Goal: Task Accomplishment & Management: Complete application form

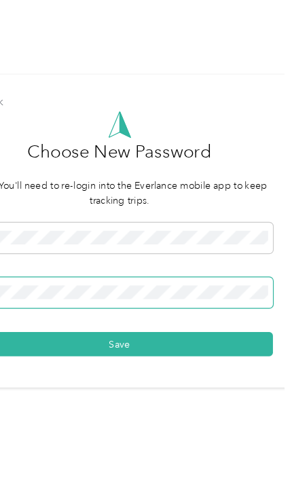
scroll to position [77, 0]
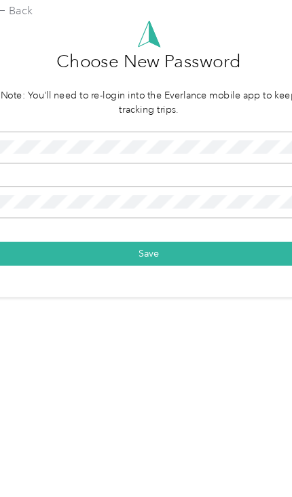
click at [134, 358] on button "Save" at bounding box center [145, 368] width 259 height 20
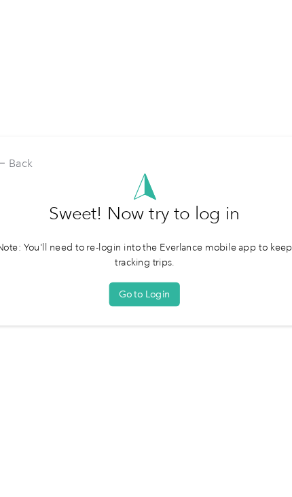
scroll to position [77, 0]
click at [134, 316] on button "Go to Login" at bounding box center [143, 326] width 60 height 20
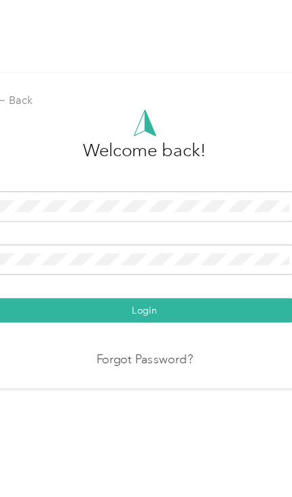
scroll to position [77, 0]
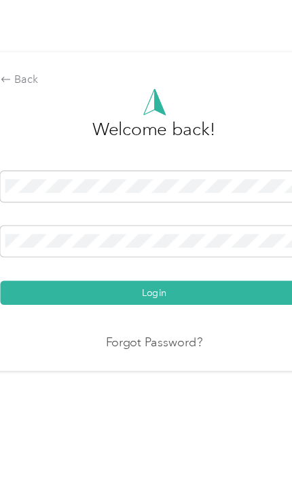
click at [24, 155] on div "Back" at bounding box center [145, 162] width 259 height 14
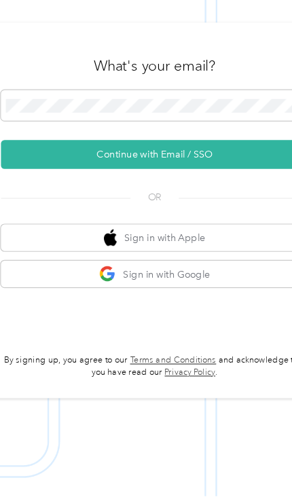
click at [164, 298] on button "Sign in with Google" at bounding box center [145, 309] width 259 height 22
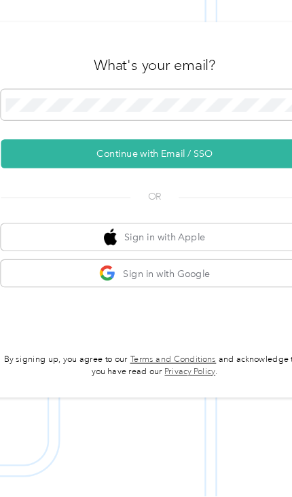
click at [179, 267] on button "Sign in with Apple" at bounding box center [145, 278] width 259 height 22
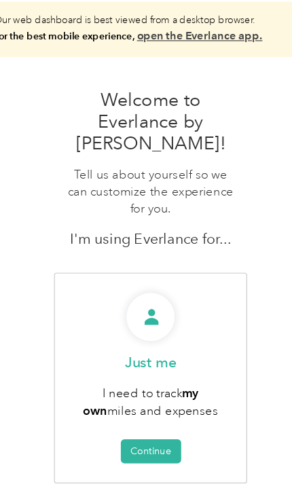
scroll to position [21, 0]
click at [134, 398] on button "Continue" at bounding box center [142, 408] width 51 height 20
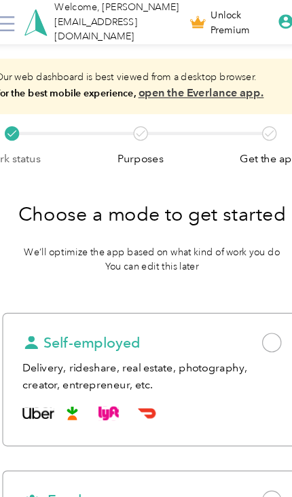
click at [241, 288] on span at bounding box center [244, 289] width 16 height 16
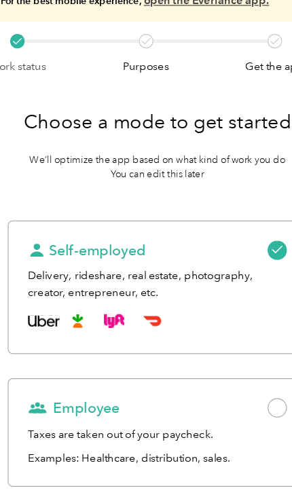
scroll to position [117, 0]
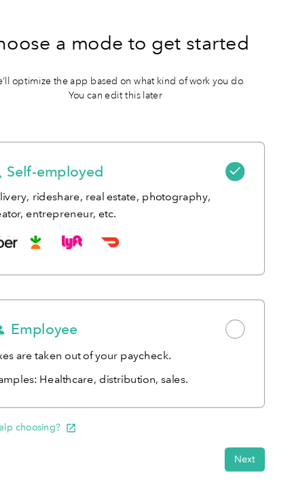
click at [235, 405] on button "Next" at bounding box center [252, 415] width 34 height 20
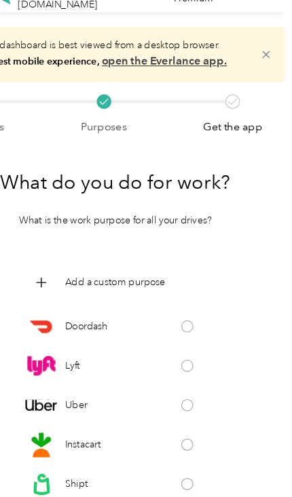
click at [198, 464] on span at bounding box center [203, 469] width 10 height 10
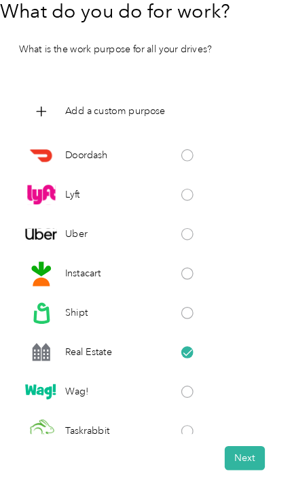
scroll to position [174, 0]
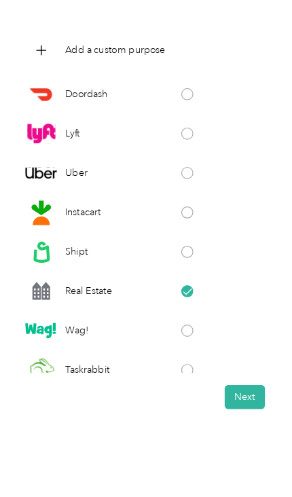
click at [235, 403] on button "Next" at bounding box center [252, 413] width 34 height 20
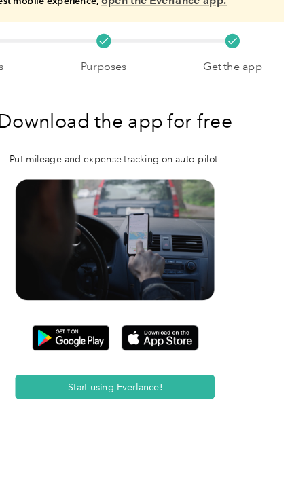
click at [138, 394] on button "Start using Everlance!" at bounding box center [142, 404] width 168 height 20
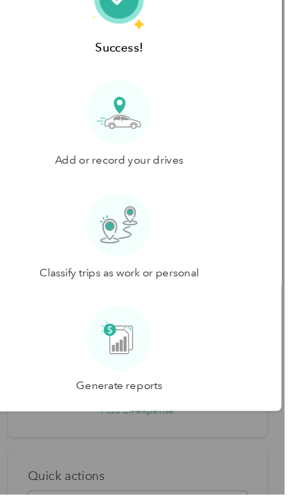
scroll to position [107, 0]
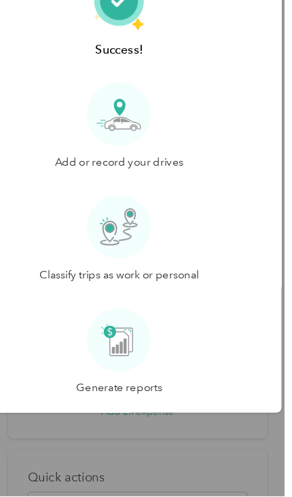
click at [115, 432] on button "Let's go!" at bounding box center [145, 442] width 81 height 20
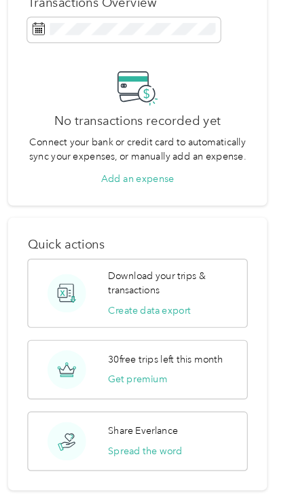
scroll to position [209, 0]
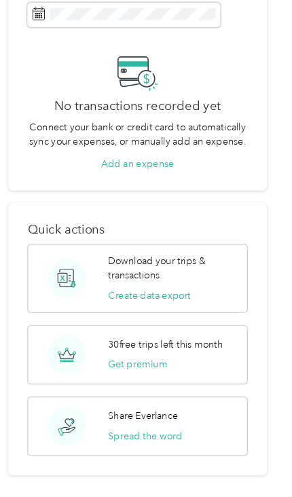
click at [242, 274] on div "Home Trips Overview You don’t have any past trips to view Track your trips auto…" at bounding box center [161, 240] width 247 height 899
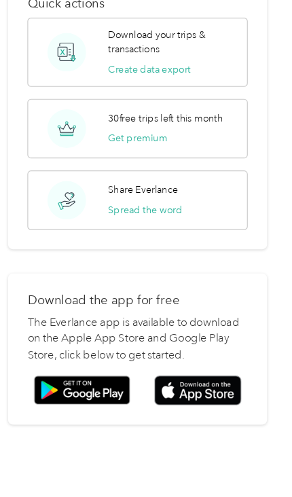
scroll to position [399, 0]
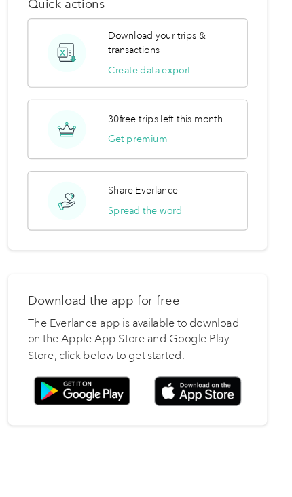
click at [187, 396] on img at bounding box center [212, 408] width 73 height 24
